Goal: Complete application form

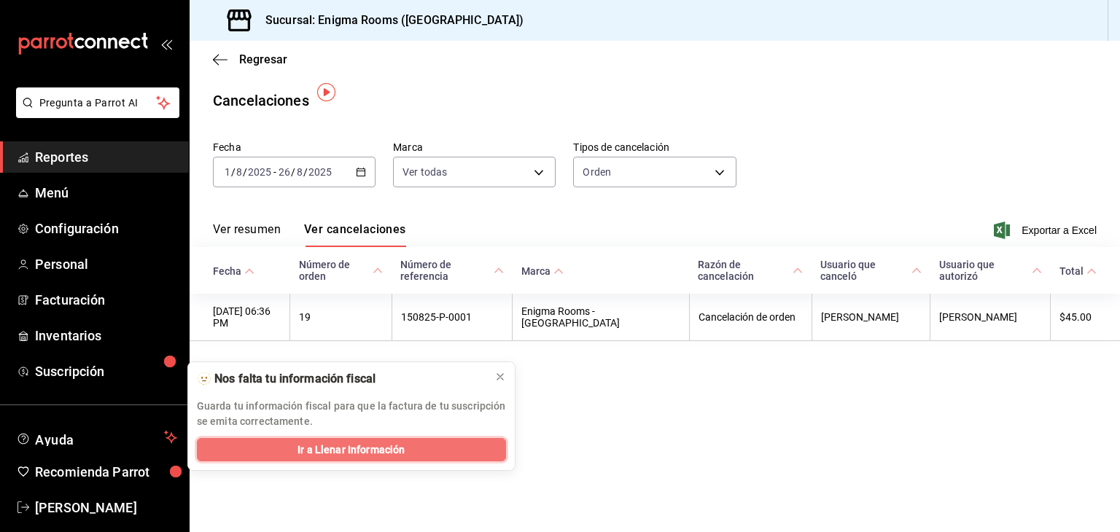
click at [398, 451] on span "Ir a Llenar Información" at bounding box center [350, 450] width 107 height 15
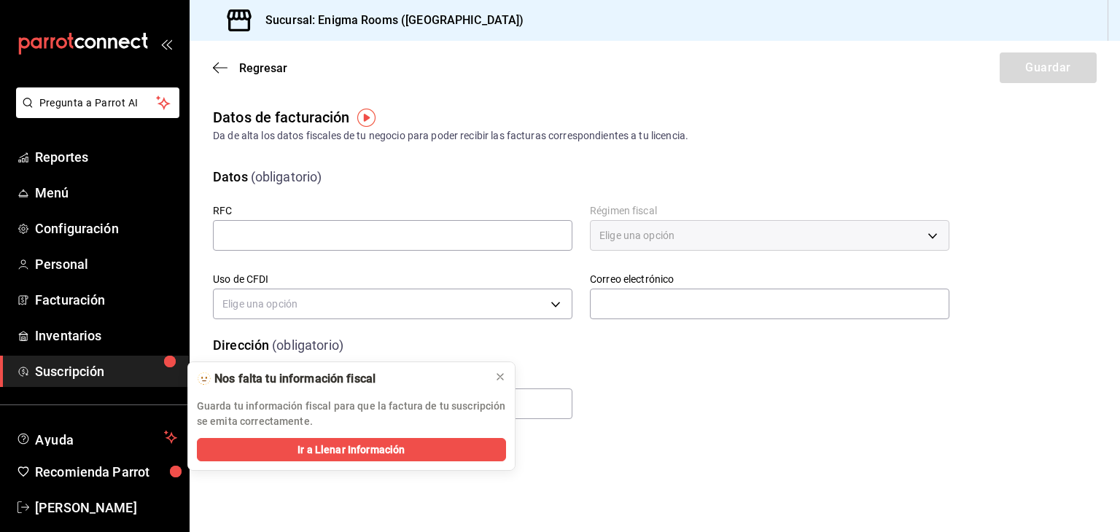
click at [688, 440] on main "Regresar Guardar Datos de facturación Da de alta los datos fiscales de tu negoc…" at bounding box center [655, 286] width 930 height 491
click at [499, 383] on div at bounding box center [500, 377] width 12 height 15
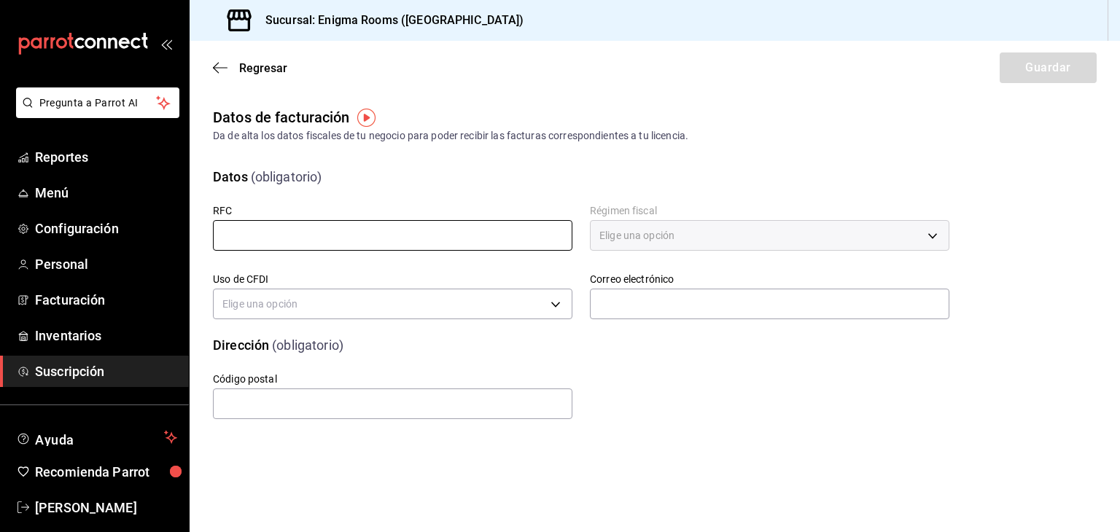
click at [475, 240] on input "text" at bounding box center [392, 235] width 359 height 31
click at [807, 238] on div "Elige una opción" at bounding box center [769, 235] width 359 height 31
click at [457, 237] on input "text" at bounding box center [392, 235] width 359 height 31
paste input "EXP240311JJ8"
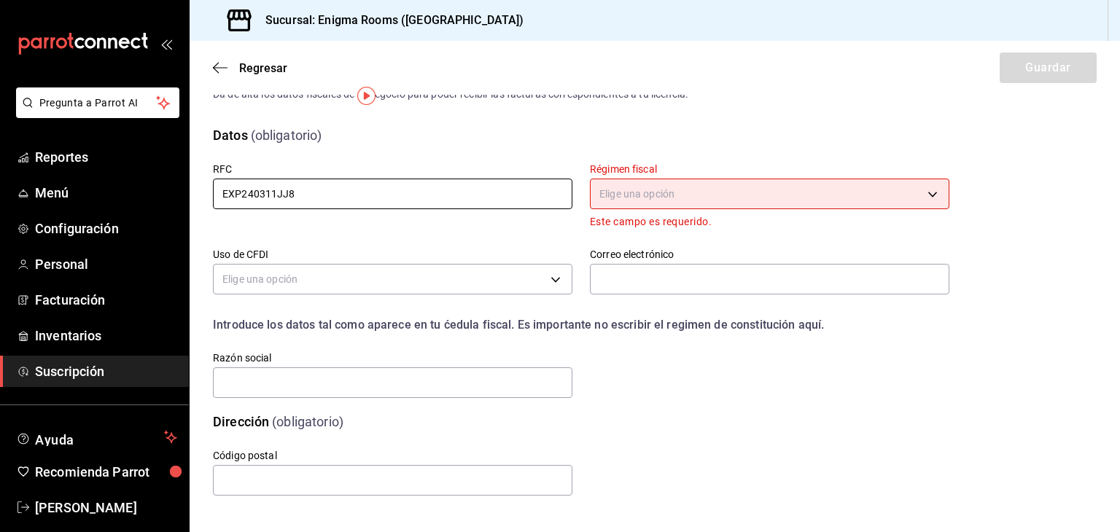
scroll to position [42, 0]
type input "EXP240311JJ8"
click at [838, 194] on body "Pregunta a Parrot AI Reportes Menú Configuración Personal Facturación Inventari…" at bounding box center [560, 266] width 1120 height 532
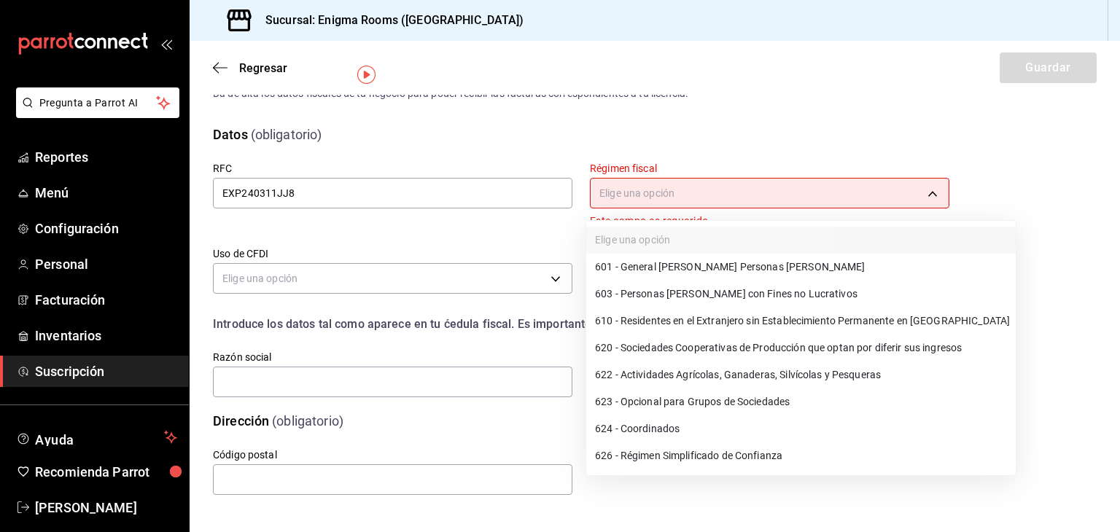
click at [707, 270] on li "601 - General [PERSON_NAME] Personas [PERSON_NAME]" at bounding box center [800, 267] width 429 height 27
type input "601"
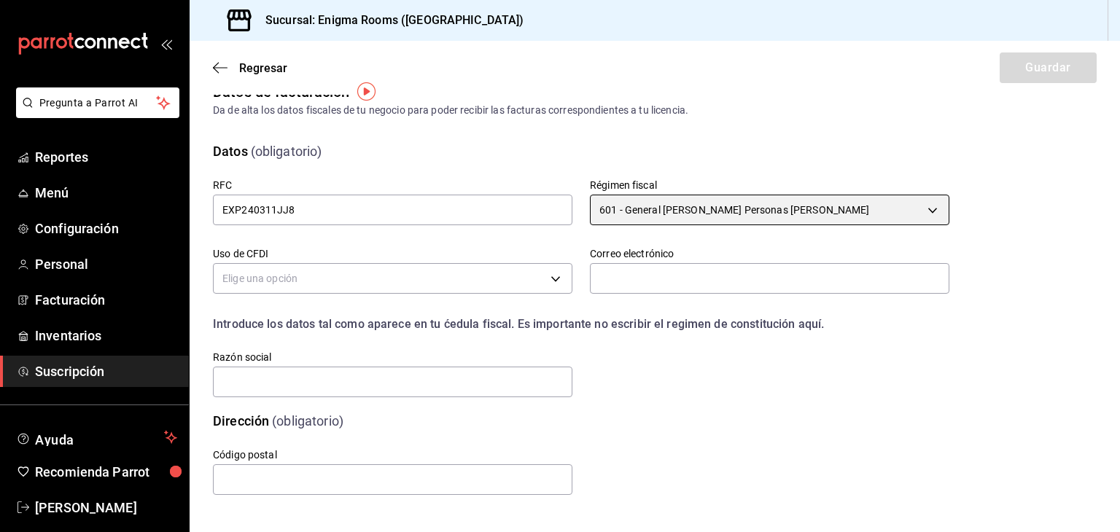
scroll to position [26, 0]
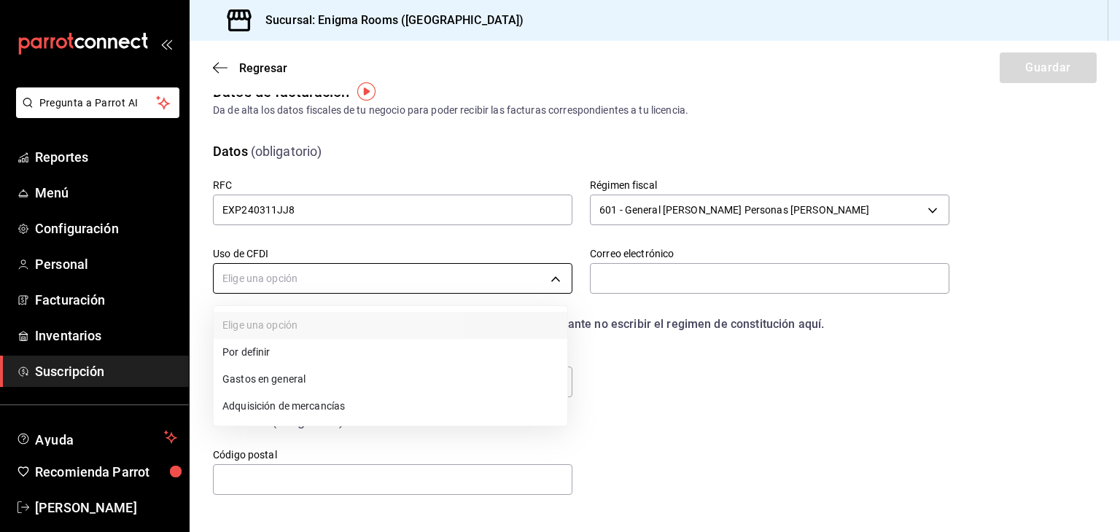
click at [557, 277] on body "Pregunta a Parrot AI Reportes Menú Configuración Personal Facturación Inventari…" at bounding box center [560, 266] width 1120 height 532
click at [456, 384] on li "Gastos en general" at bounding box center [391, 379] width 354 height 27
type input "G03"
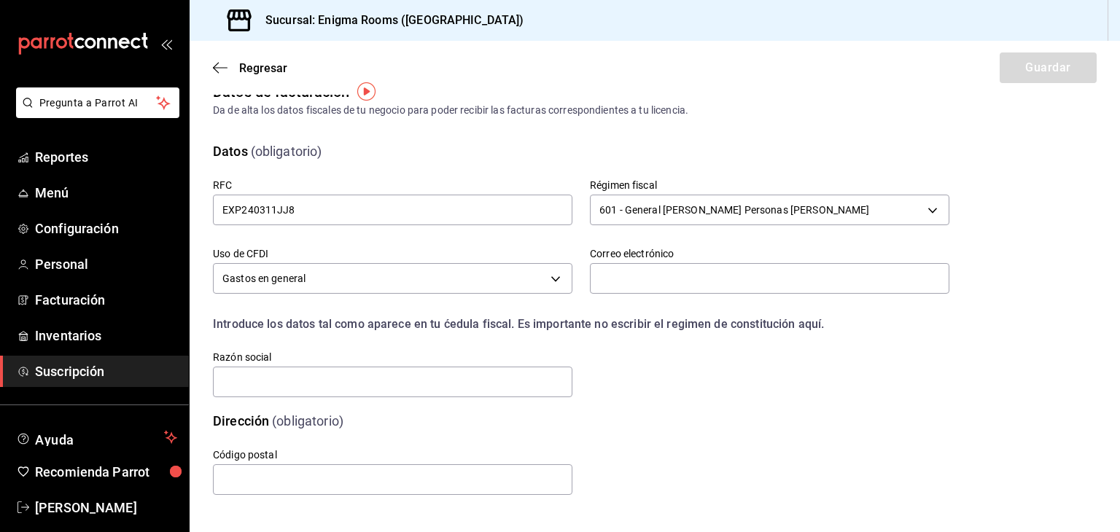
click at [925, 401] on div "Dirección (obligatorio)" at bounding box center [572, 412] width 754 height 37
